Goal: Information Seeking & Learning: Learn about a topic

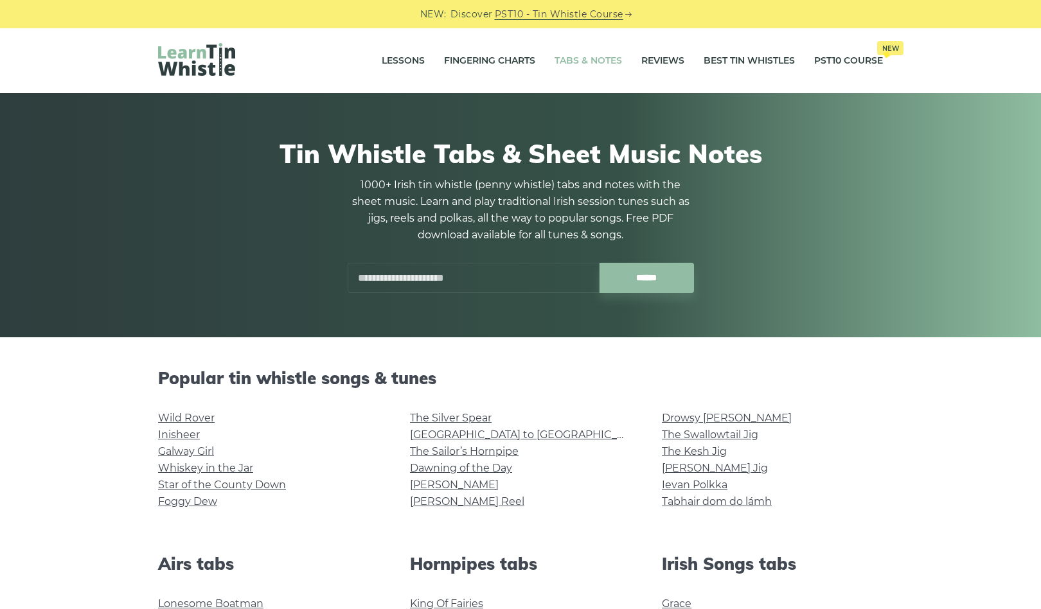
click at [468, 284] on input "text" at bounding box center [474, 278] width 252 height 30
click at [403, 272] on input "text" at bounding box center [474, 278] width 252 height 30
click at [600, 263] on input "******" at bounding box center [647, 278] width 94 height 30
click at [654, 269] on input "******" at bounding box center [647, 278] width 94 height 30
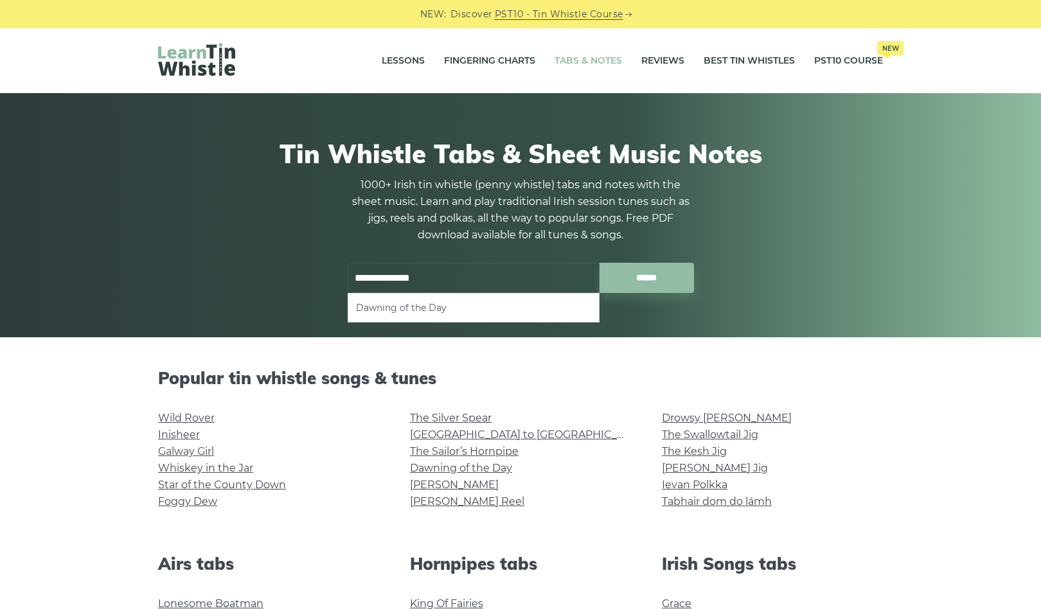
click at [476, 303] on li "Dawning of the Day" at bounding box center [473, 307] width 235 height 15
type input "**********"
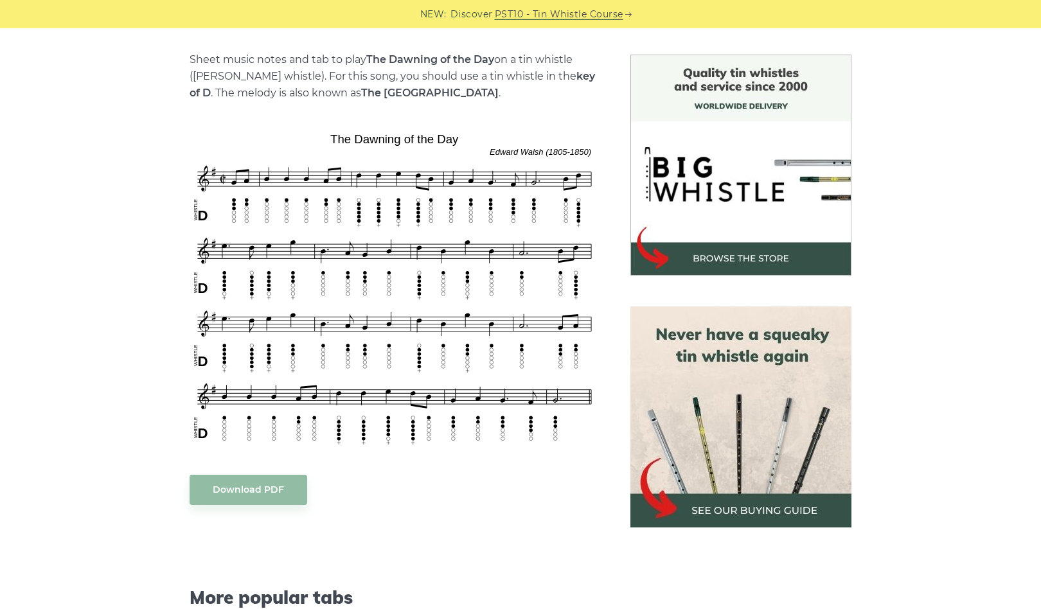
scroll to position [508, 0]
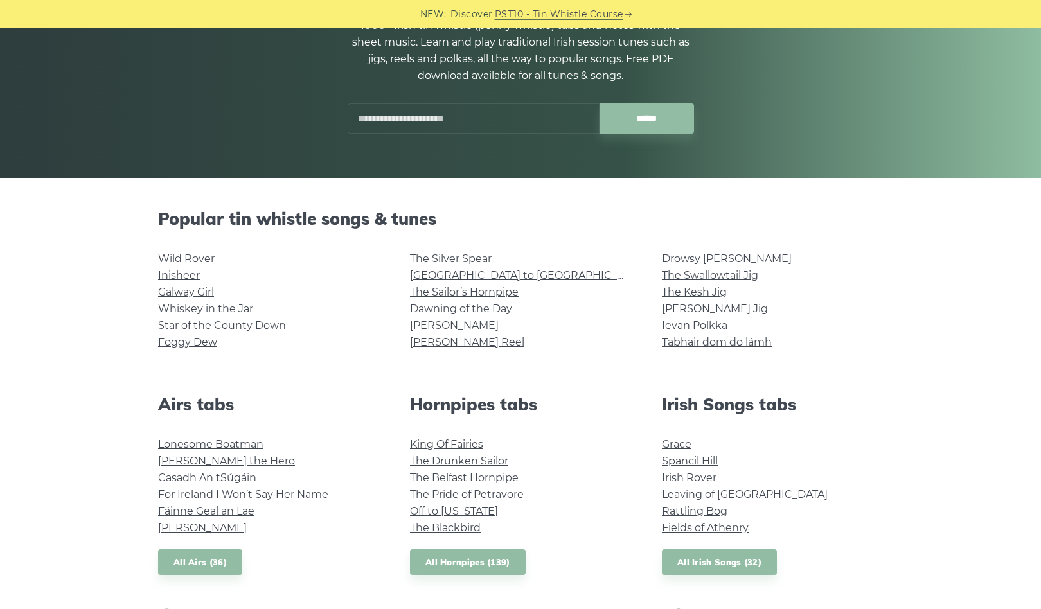
scroll to position [161, 0]
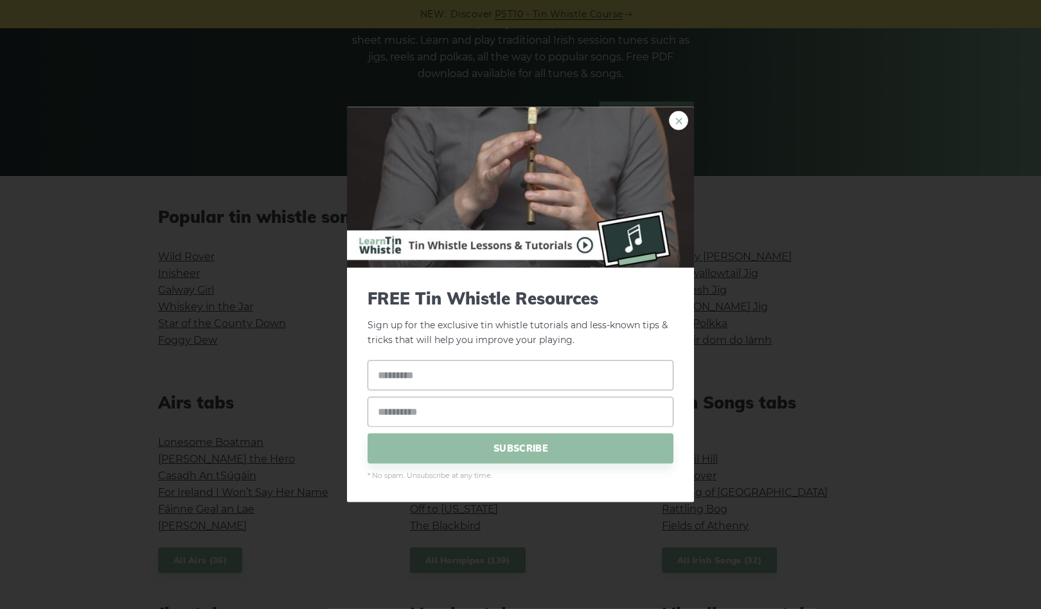
click at [682, 122] on link "×" at bounding box center [678, 120] width 19 height 19
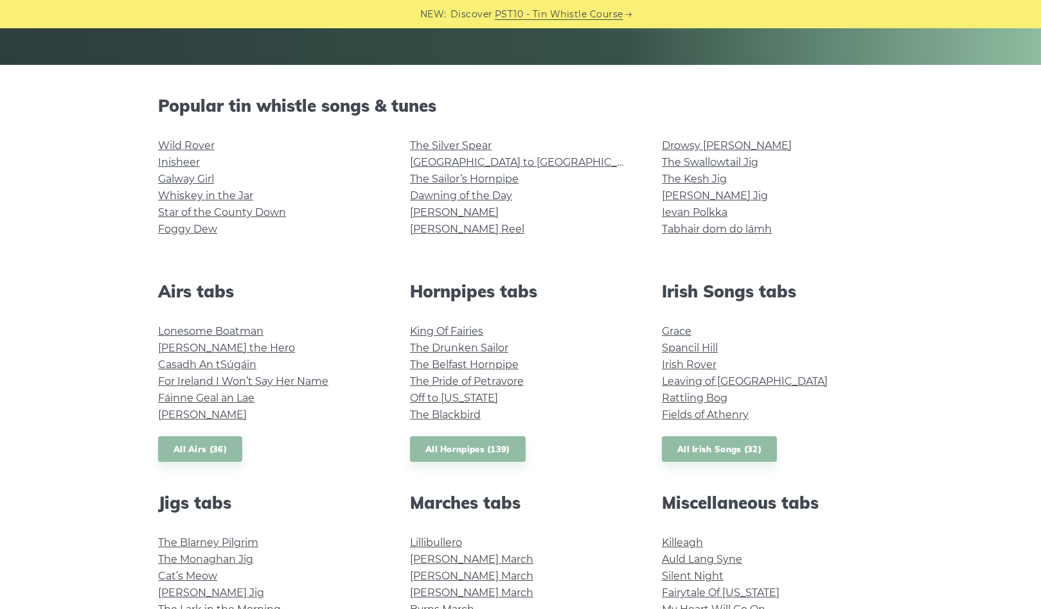
scroll to position [276, 0]
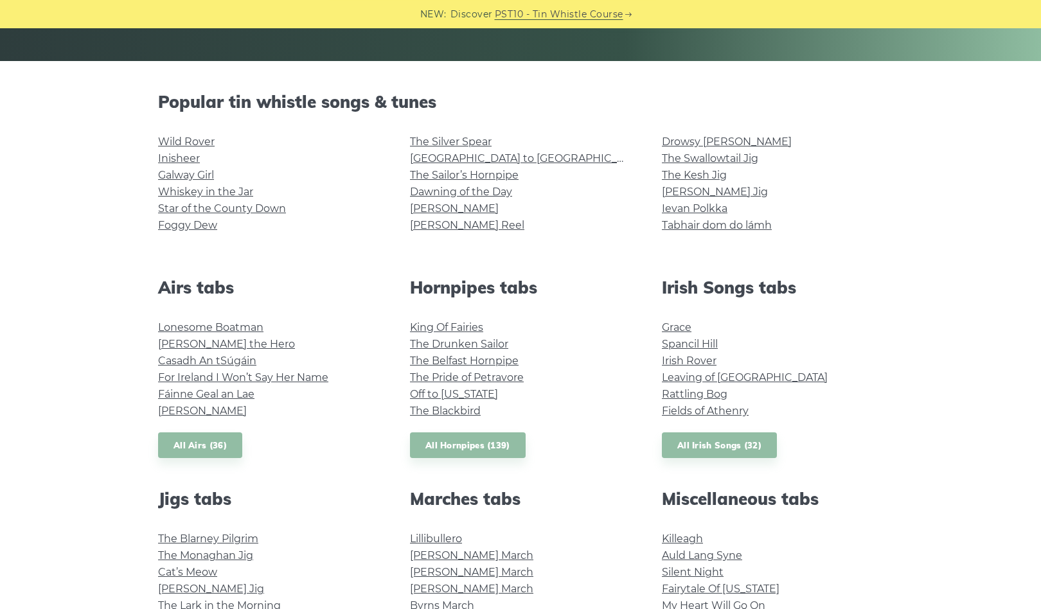
click at [299, 451] on div "Airs tabs Lonesome Boatman Hector the Hero Casadh An tSúgáin For Ireland I Won’…" at bounding box center [269, 368] width 252 height 181
click at [841, 405] on li "Fields of Athenry" at bounding box center [772, 411] width 221 height 17
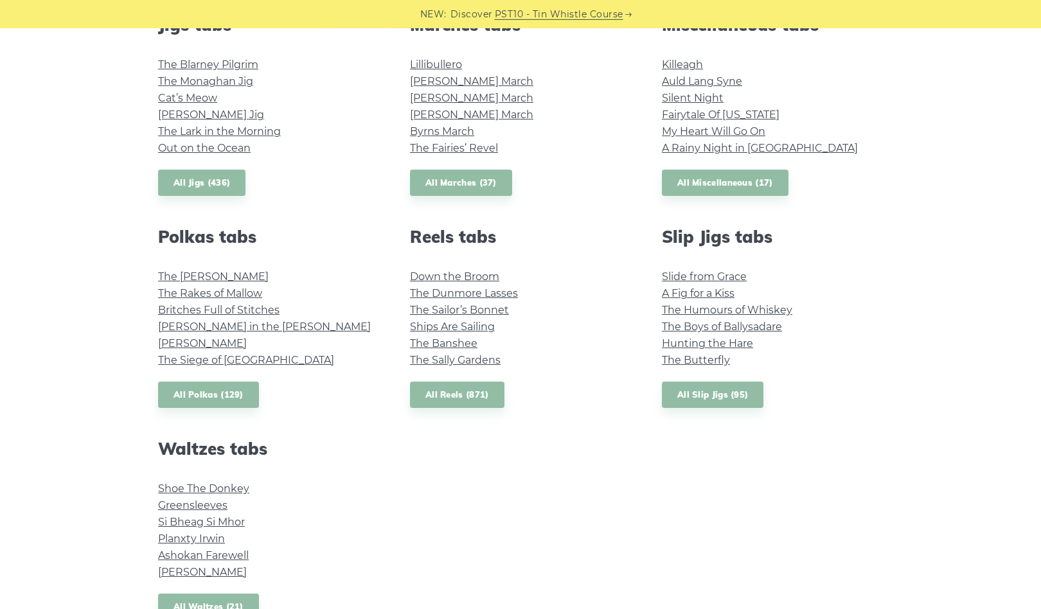
scroll to position [751, 0]
click at [463, 328] on link "Ships Are Sailing" at bounding box center [452, 326] width 85 height 12
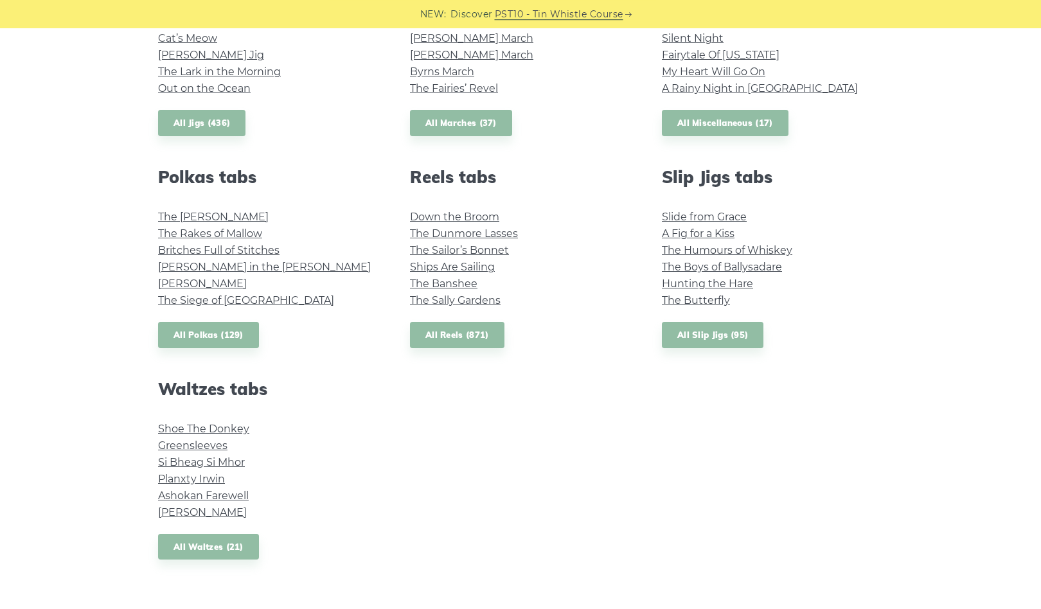
scroll to position [810, 0]
click at [560, 468] on div "Popular tin whistle songs & tunes Wild Rover Inisheer Galway Girl Whiskey in th…" at bounding box center [521, 74] width 756 height 1033
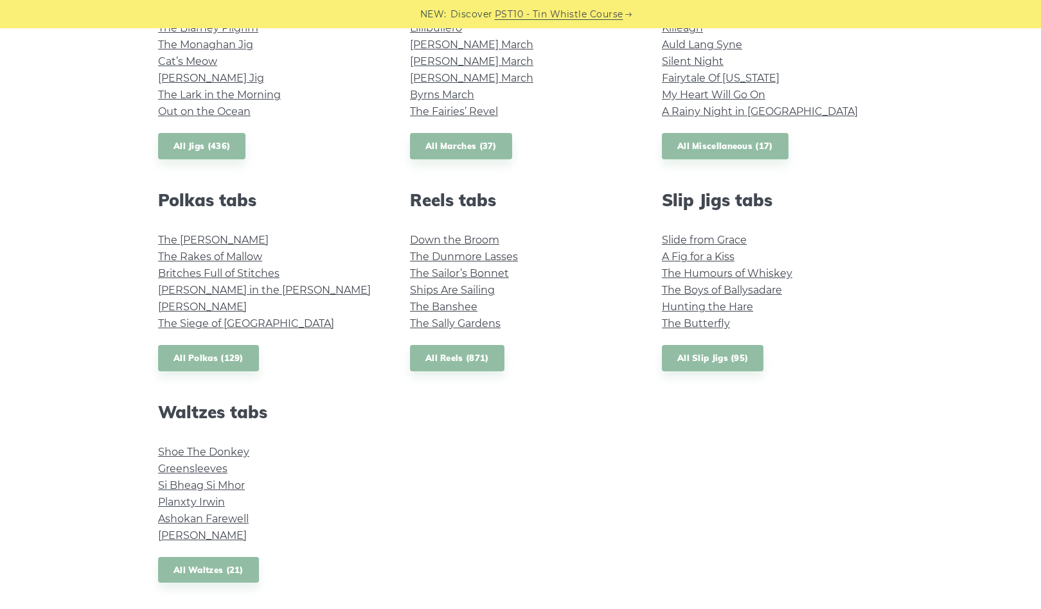
scroll to position [785, 0]
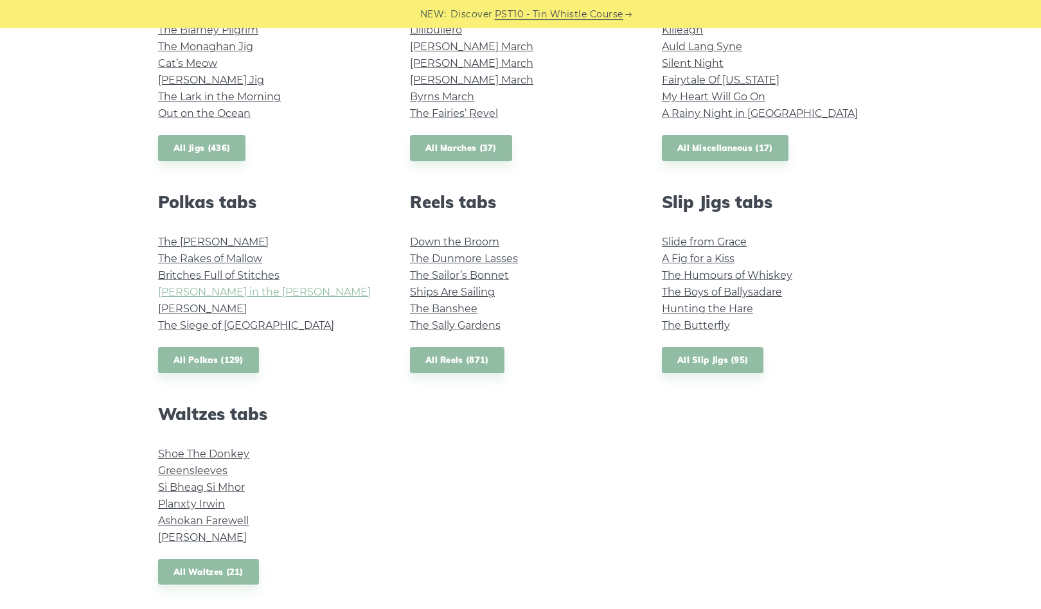
click at [250, 298] on link "Maggie in the Woods" at bounding box center [264, 292] width 213 height 12
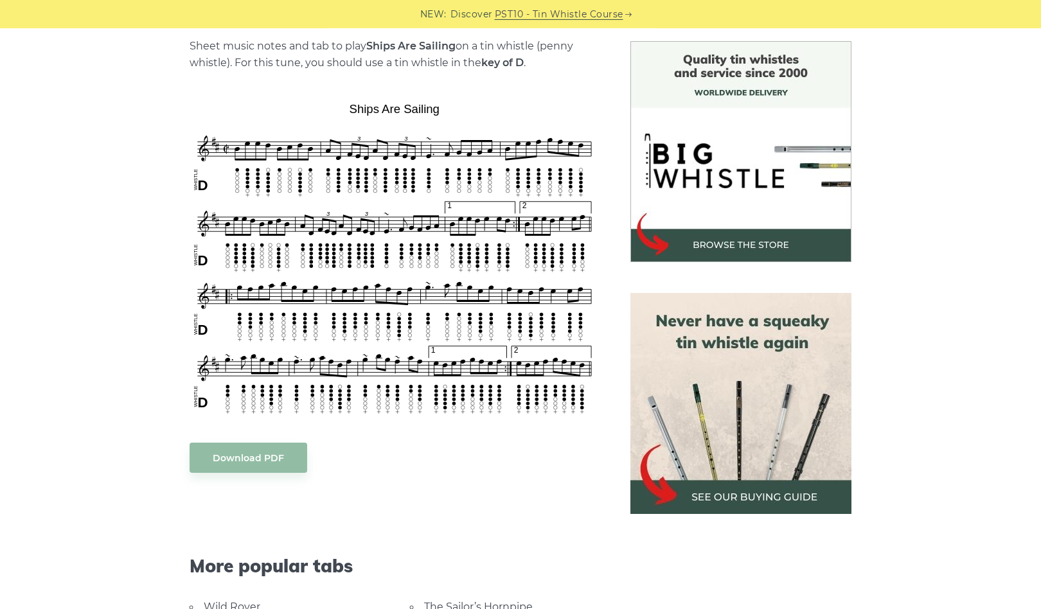
scroll to position [328, 0]
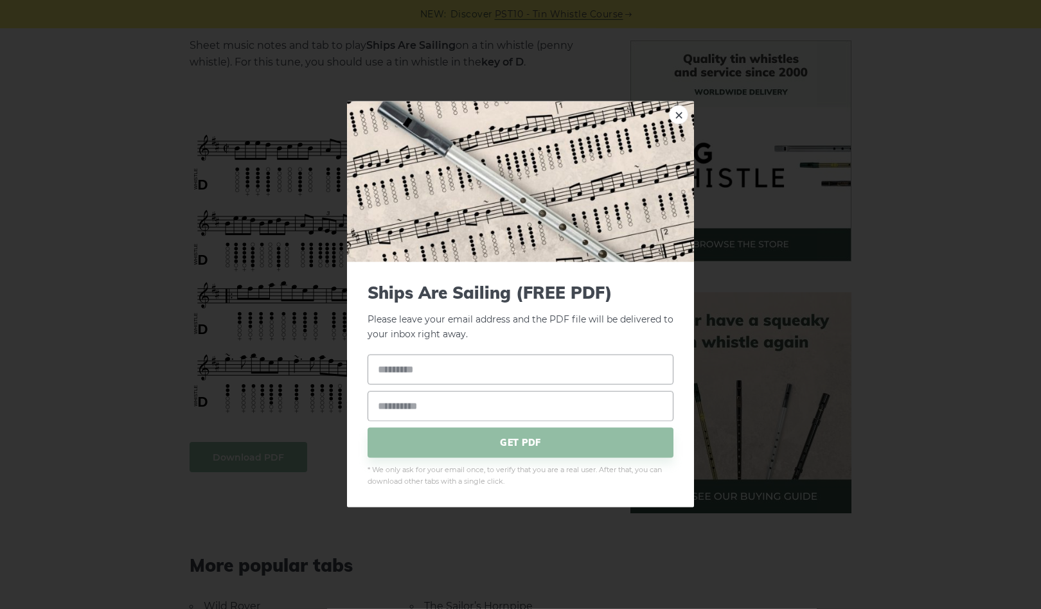
click at [494, 371] on input "text" at bounding box center [521, 369] width 306 height 30
click at [181, 423] on div "× Ships Are Sailing (FREE PDF) Please leave your email address and the PDF file…" at bounding box center [520, 304] width 1041 height 609
click at [681, 118] on link "×" at bounding box center [678, 114] width 19 height 19
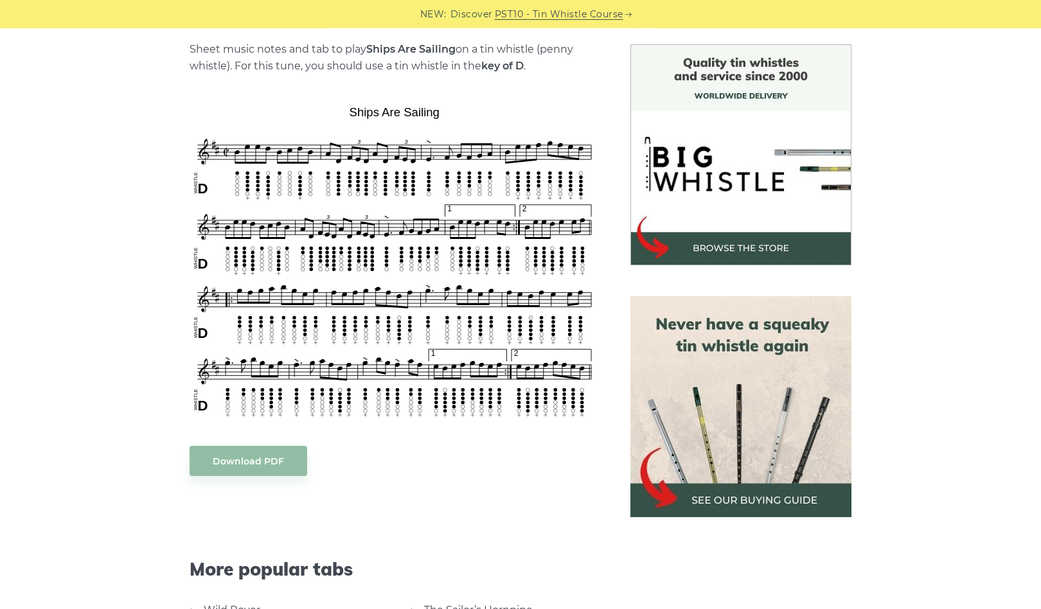
scroll to position [325, 0]
click at [449, 497] on div "Sheet music notes and tab to play Ships Are Sailing on a tin whistle ([PERSON_N…" at bounding box center [395, 470] width 410 height 861
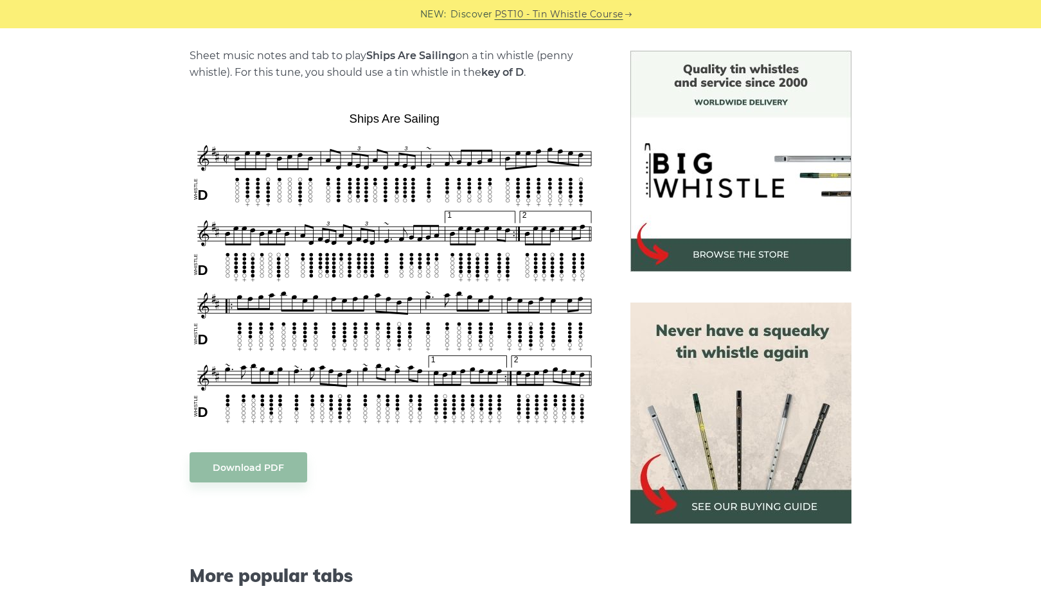
scroll to position [324, 0]
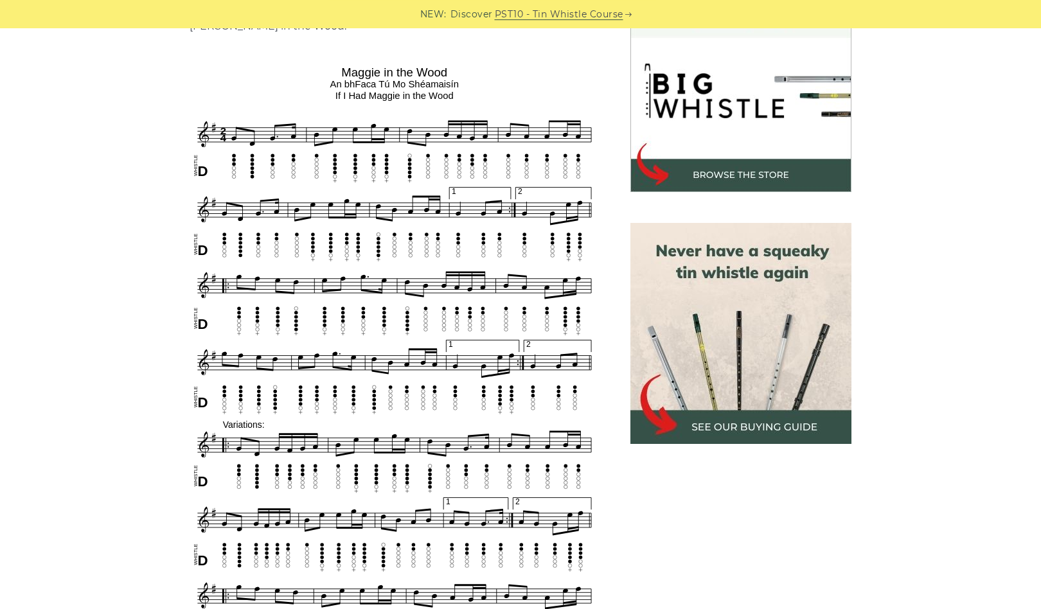
scroll to position [397, 0]
